Goal: Information Seeking & Learning: Learn about a topic

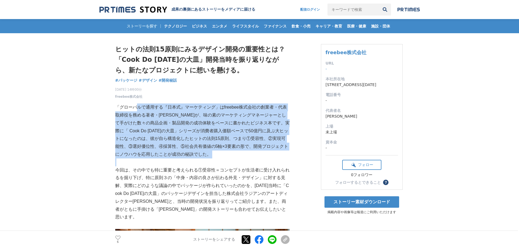
drag, startPoint x: 136, startPoint y: 109, endPoint x: 211, endPoint y: 160, distance: 90.4
click at [211, 160] on p at bounding box center [202, 162] width 174 height 8
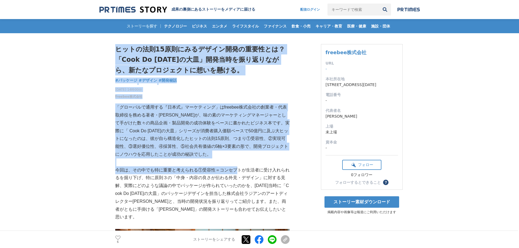
drag, startPoint x: 109, startPoint y: 167, endPoint x: 240, endPoint y: 189, distance: 133.6
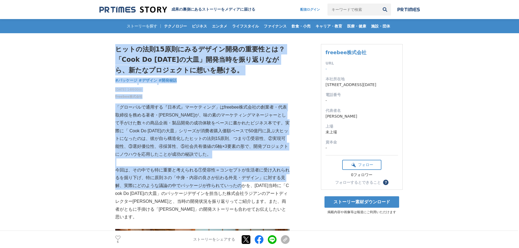
click at [240, 189] on p "今回は、その中でも特に重要と考えられる①受容性＝コンセプトが生活者に受け入れられるを掘り下げ、特に原則３の「中身・内容の良さが伝わる外見・デザイン」に対する見…" at bounding box center [202, 193] width 174 height 55
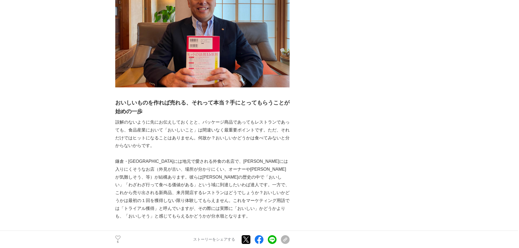
scroll to position [299, 0]
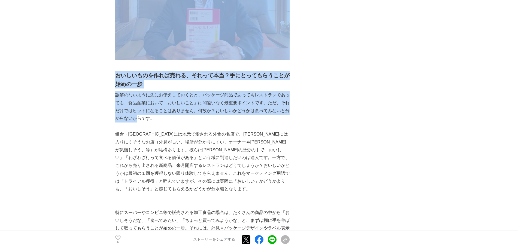
drag, startPoint x: 114, startPoint y: 68, endPoint x: 138, endPoint y: 112, distance: 50.6
click at [138, 112] on p "誤解のないように先にお伝えしておくとと、パッケージ商品であってもレストランであっても、食品産業において「おいしいこと」は間違いなく最重要ポイントです。ただ、そ…" at bounding box center [202, 106] width 174 height 31
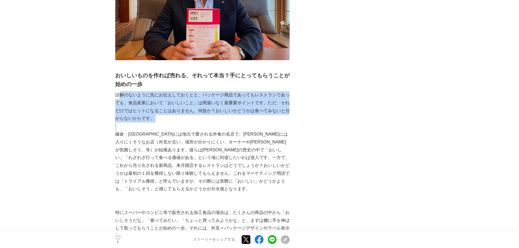
drag, startPoint x: 121, startPoint y: 84, endPoint x: 210, endPoint y: 117, distance: 95.0
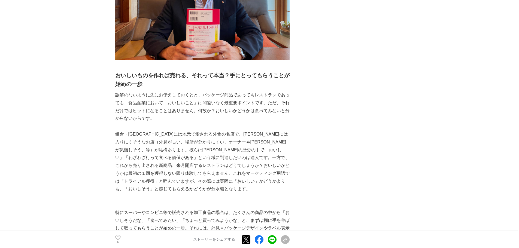
click at [134, 130] on p "鎌倉・[GEOGRAPHIC_DATA]には地元で愛される外食の名店で、[PERSON_NAME]には入りにくそうなお店（外見が古い、場所が分かりにくい、オー…" at bounding box center [202, 161] width 174 height 63
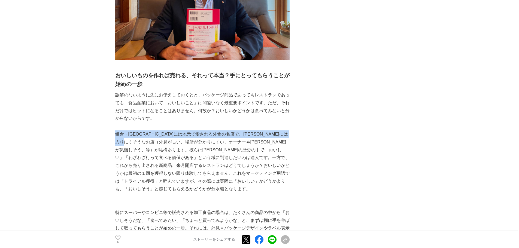
drag, startPoint x: 117, startPoint y: 127, endPoint x: 171, endPoint y: 134, distance: 54.9
click at [171, 134] on p "鎌倉・[GEOGRAPHIC_DATA]には地元で愛される外食の名店で、[PERSON_NAME]には入りにくそうなお店（外見が古い、場所が分かりにくい、オー…" at bounding box center [202, 161] width 174 height 63
click at [171, 135] on p "鎌倉・[GEOGRAPHIC_DATA]には地元で愛される外食の名店で、[PERSON_NAME]には入りにくそうなお店（外見が古い、場所が分かりにくい、オー…" at bounding box center [202, 161] width 174 height 63
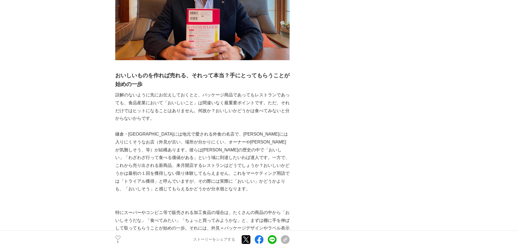
click at [187, 138] on p "鎌倉・[GEOGRAPHIC_DATA]には地元で愛される外食の名店で、[PERSON_NAME]には入りにくそうなお店（外見が古い、場所が分かりにくい、オー…" at bounding box center [202, 161] width 174 height 63
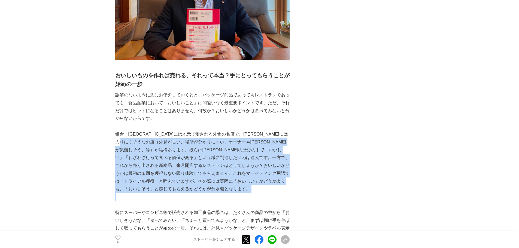
drag, startPoint x: 168, startPoint y: 131, endPoint x: 171, endPoint y: 187, distance: 56.1
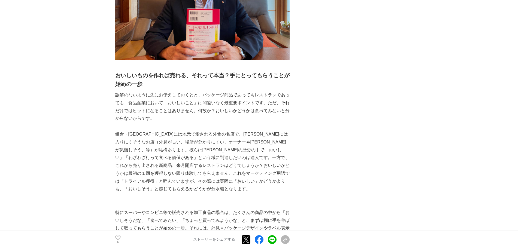
click at [140, 201] on p at bounding box center [202, 205] width 174 height 8
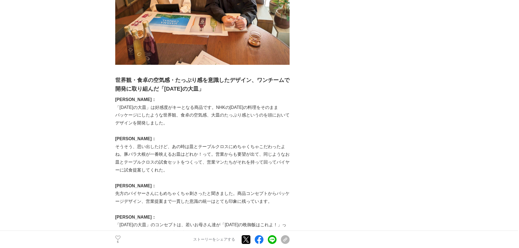
scroll to position [653, 0]
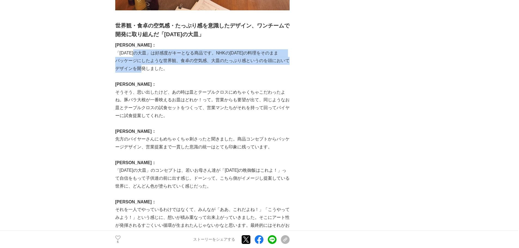
drag, startPoint x: 145, startPoint y: 43, endPoint x: 163, endPoint y: 62, distance: 26.8
click at [163, 62] on p "「[DATE]の大皿」は好感度がキーとなる商品です。NHKの[DATE]の料理をそのまま　　パッケージにしたような世界観、食卓の空気感、大皿のたっぷり感という…" at bounding box center [202, 60] width 174 height 23
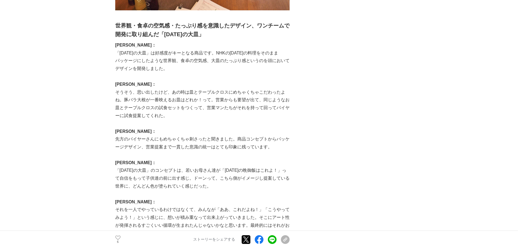
click at [182, 88] on p "そうそう、思い出したけど、あの時は皿とテーブルクロスにめちゃくちゃこだわったよね。豚バラ大根が一番映えるお皿はどれか！って。営業からも要望が出て、同じようなお…" at bounding box center [202, 103] width 174 height 31
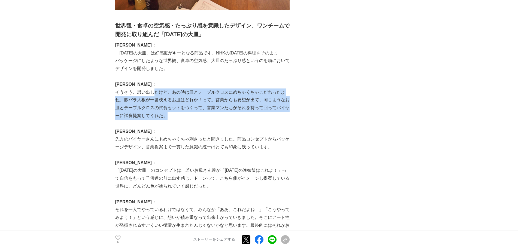
drag, startPoint x: 155, startPoint y: 84, endPoint x: 186, endPoint y: 110, distance: 40.5
click at [186, 110] on p "そうそう、思い出したけど、あの時は皿とテーブルクロスにめちゃくちゃこだわったよね。豚バラ大根が一番映えるお皿はどれか！って。営業からも要望が出て、同じようなお…" at bounding box center [202, 103] width 174 height 31
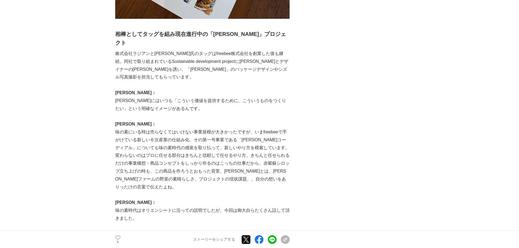
scroll to position [1116, 0]
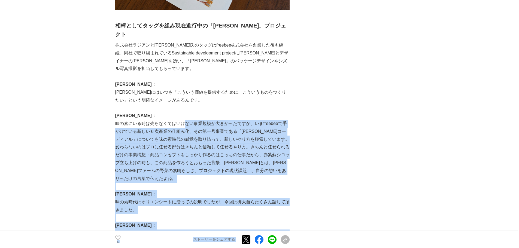
drag, startPoint x: 183, startPoint y: 115, endPoint x: 329, endPoint y: 158, distance: 151.7
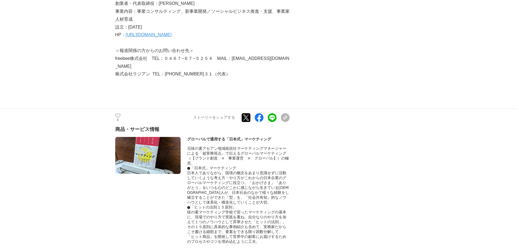
scroll to position [3103, 0]
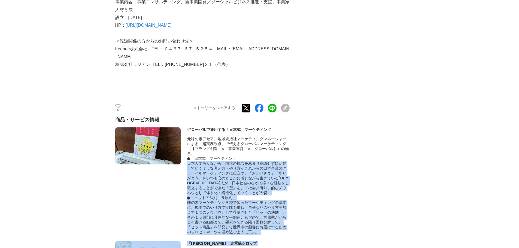
drag, startPoint x: 241, startPoint y: 127, endPoint x: 294, endPoint y: 211, distance: 99.1
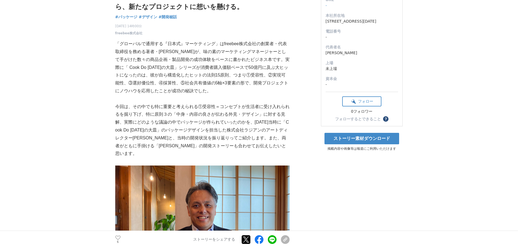
scroll to position [0, 0]
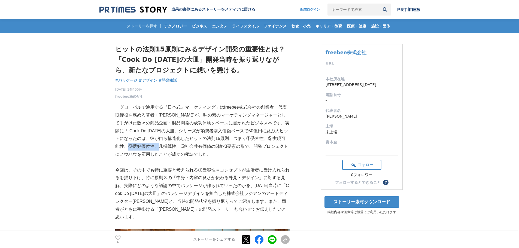
drag, startPoint x: 157, startPoint y: 146, endPoint x: 189, endPoint y: 148, distance: 31.9
click at [189, 148] on p "「グローバルで通用する『日本式』マーケティング」はfreebee株式会社の創業者・代表取締役を務める著者・[PERSON_NAME]が、味の素のマーケティング…" at bounding box center [202, 130] width 174 height 55
